Goal: Transaction & Acquisition: Purchase product/service

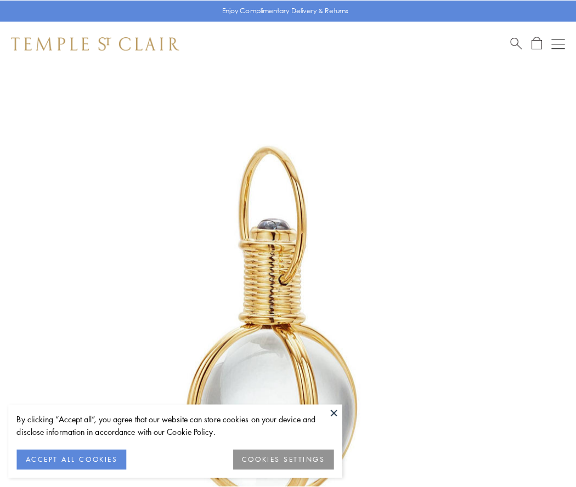
scroll to position [286, 0]
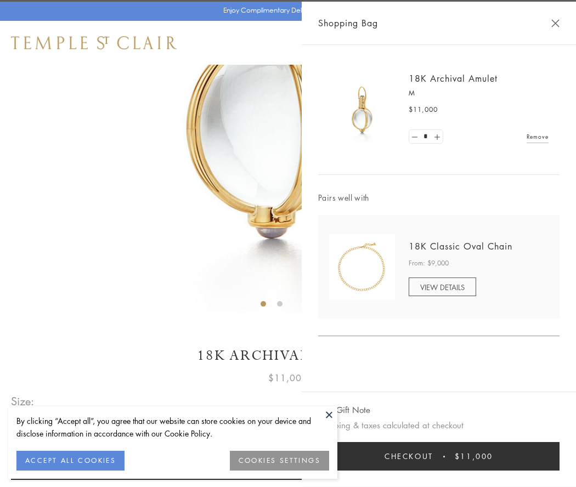
click at [439, 456] on button "Checkout $11,000" at bounding box center [438, 456] width 241 height 29
